Goal: Task Accomplishment & Management: Complete application form

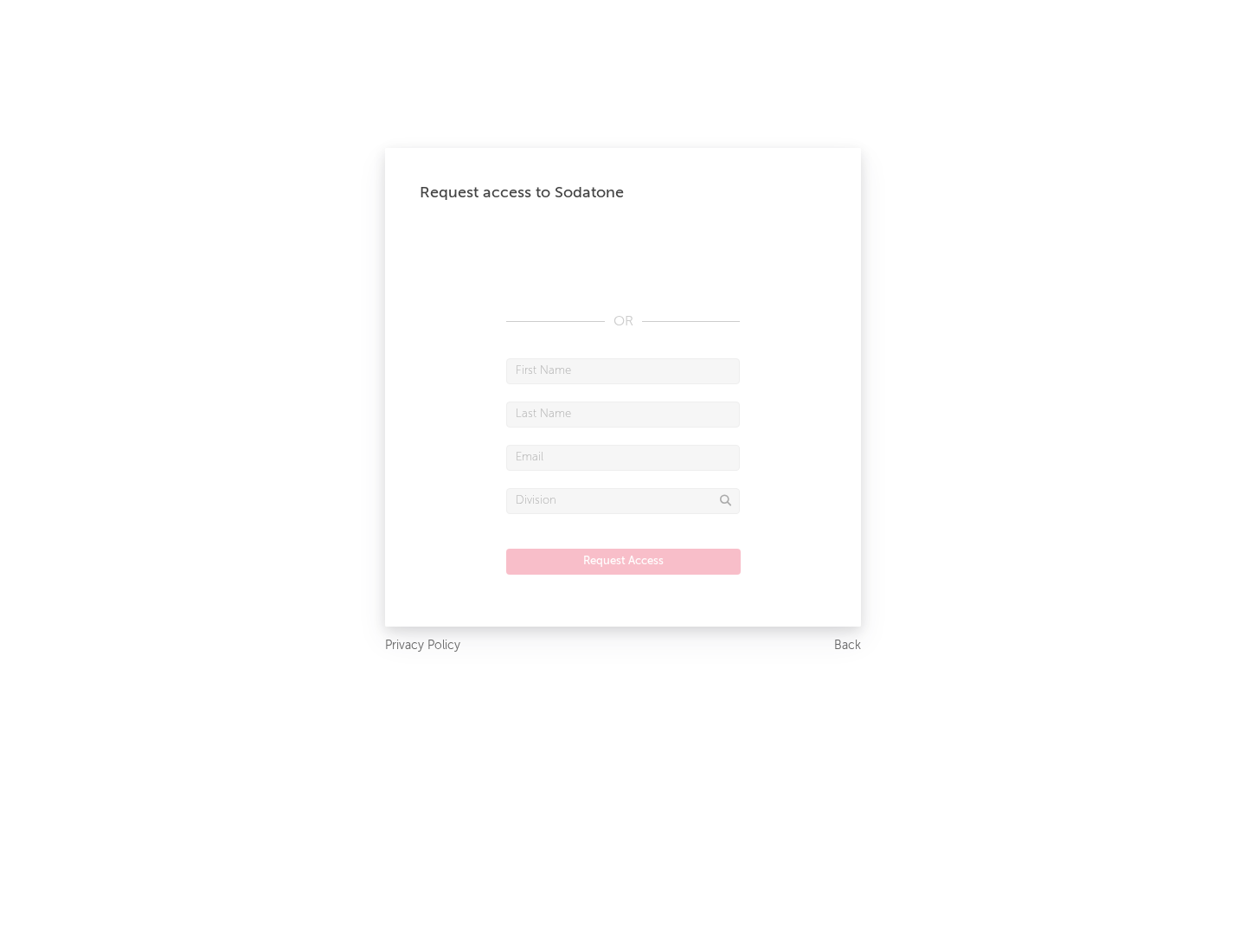
click at [623, 371] on input "text" at bounding box center [623, 371] width 234 height 26
type input "[PERSON_NAME]"
click at [623, 414] on input "text" at bounding box center [623, 414] width 234 height 26
type input "[PERSON_NAME]"
click at [623, 457] on input "text" at bounding box center [623, 458] width 234 height 26
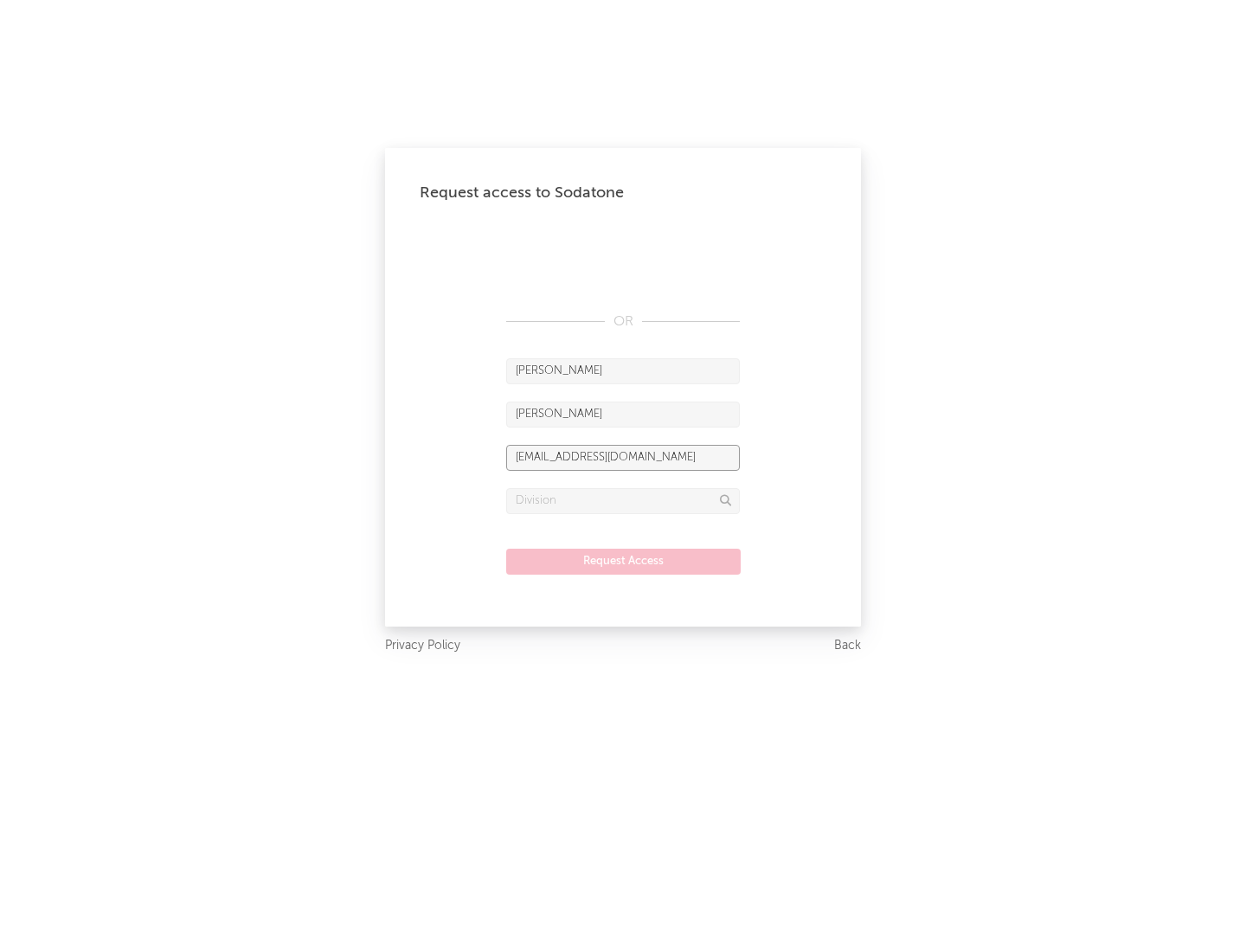
type input "[EMAIL_ADDRESS][DOMAIN_NAME]"
click at [623, 500] on input "text" at bounding box center [623, 501] width 234 height 26
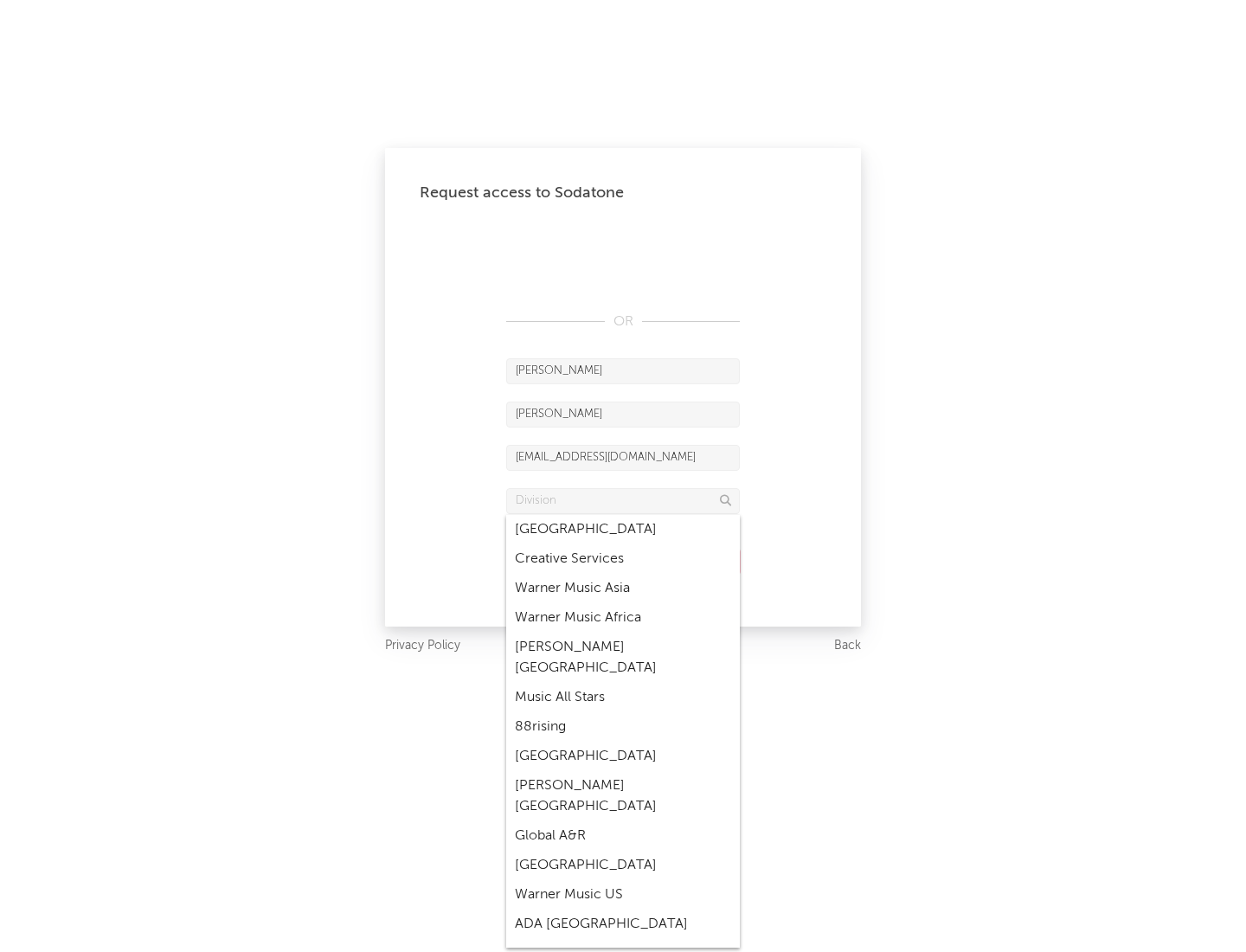
click at [623, 683] on div "Music All Stars" at bounding box center [623, 697] width 234 height 30
type input "Music All Stars"
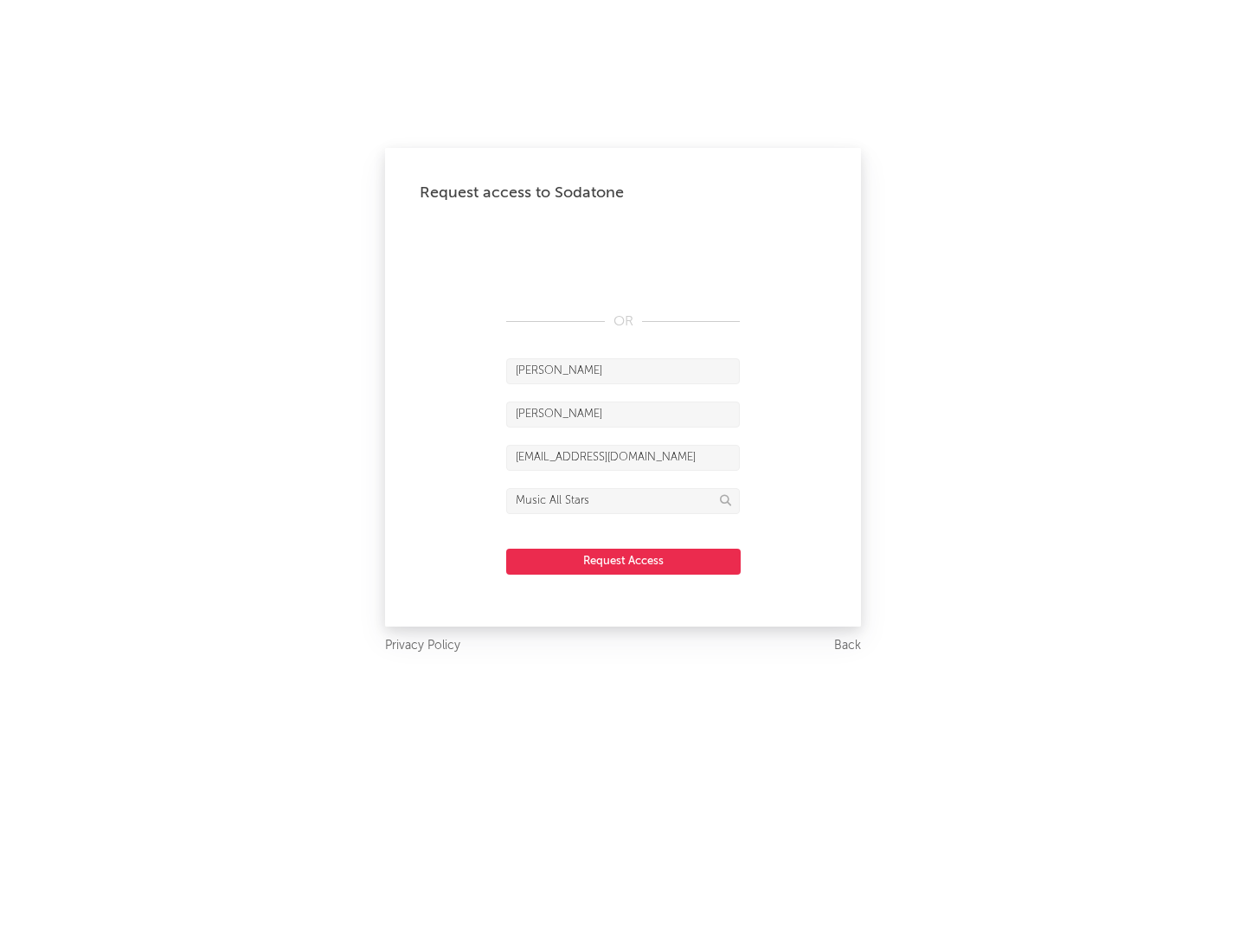
click at [623, 561] on button "Request Access" at bounding box center [623, 561] width 235 height 26
